Goal: Transaction & Acquisition: Purchase product/service

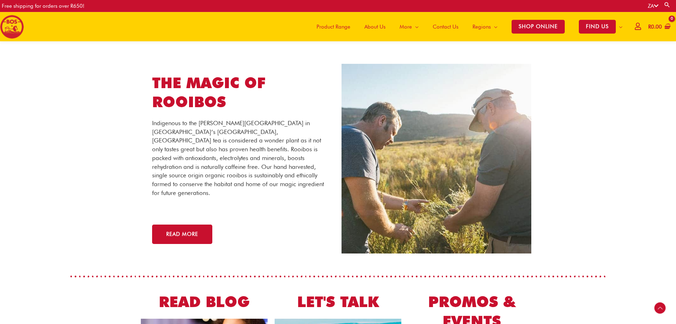
scroll to position [1257, 0]
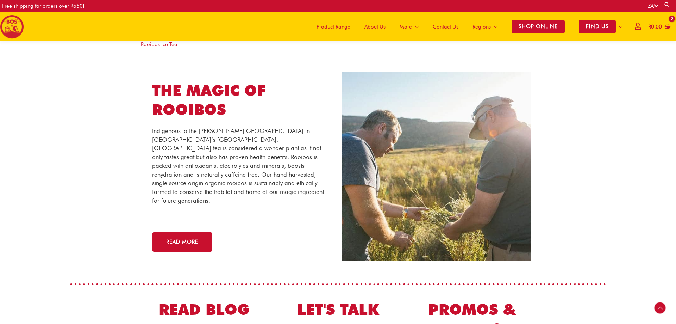
click at [331, 27] on span "Product Range" at bounding box center [334, 26] width 34 height 21
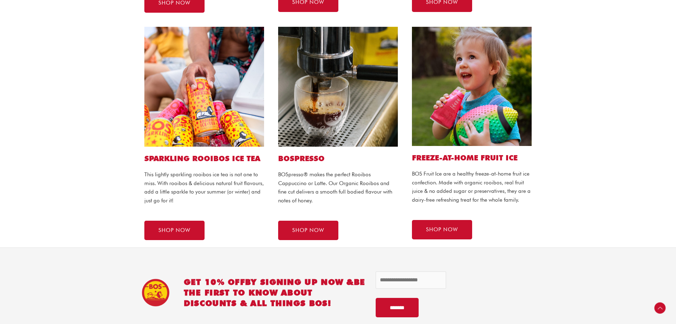
scroll to position [395, 0]
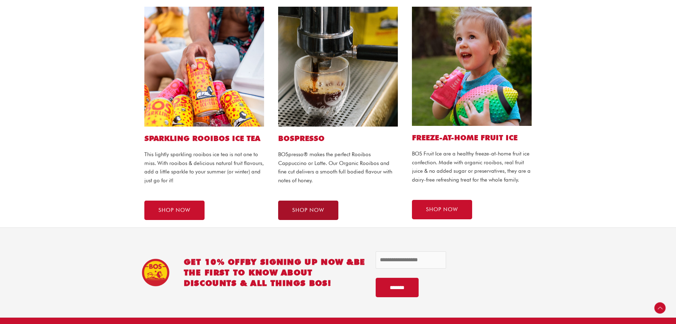
click at [300, 213] on span "SHOP NOW" at bounding box center [308, 209] width 32 height 5
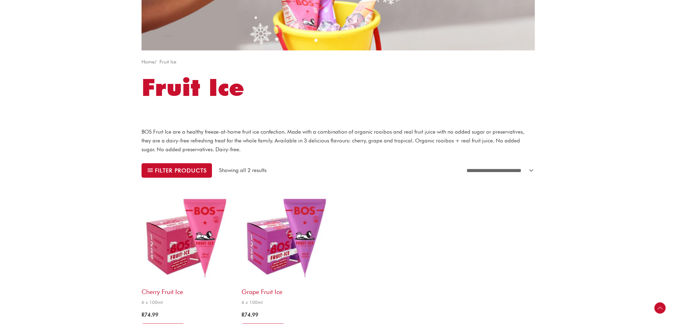
scroll to position [72, 0]
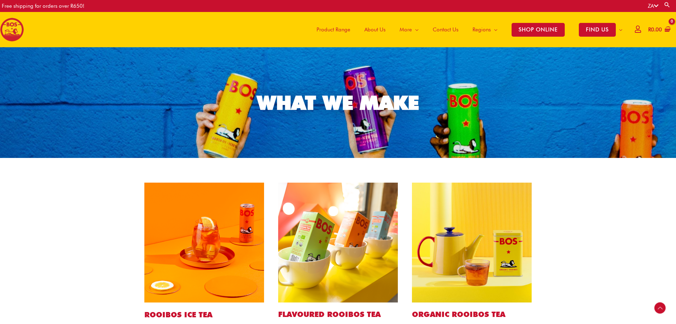
scroll to position [144, 0]
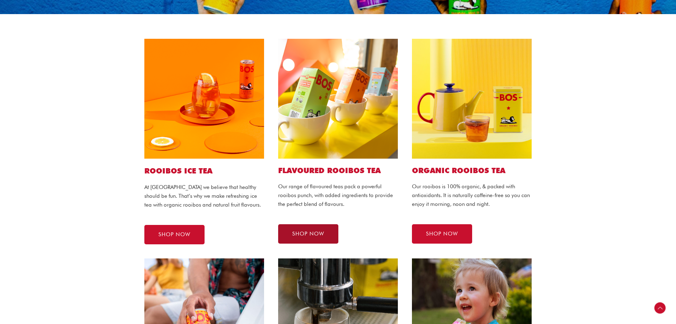
click at [308, 235] on span "SHOP NOW" at bounding box center [308, 233] width 32 height 5
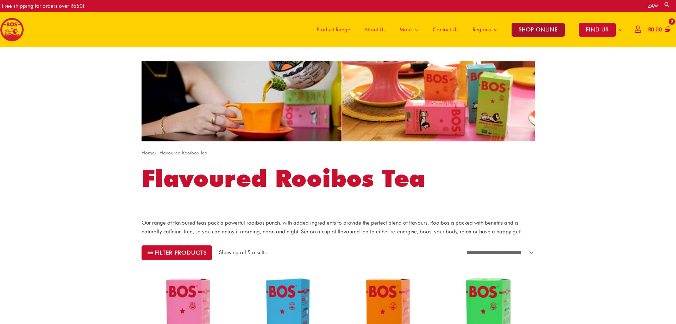
click at [536, 25] on span "SHOP ONLINE" at bounding box center [538, 30] width 53 height 14
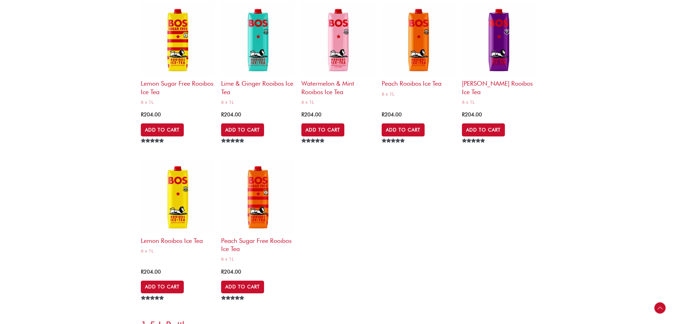
scroll to position [2263, 0]
